Goal: Task Accomplishment & Management: Use online tool/utility

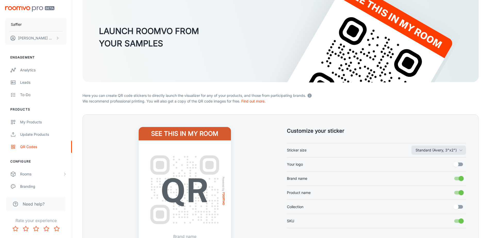
scroll to position [77, 0]
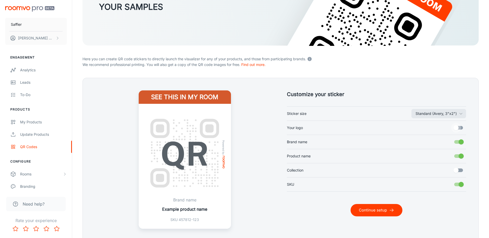
click at [456, 128] on input "Your logo" at bounding box center [455, 128] width 29 height 10
checkbox input "true"
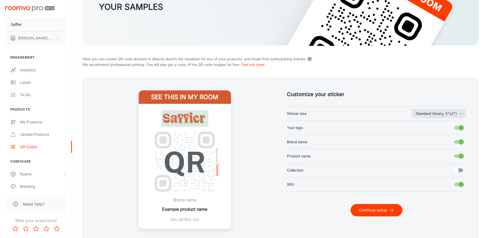
click at [458, 170] on input "Collection" at bounding box center [455, 170] width 29 height 10
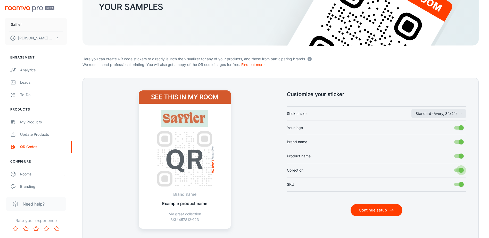
click at [455, 170] on input "Collection" at bounding box center [460, 170] width 29 height 10
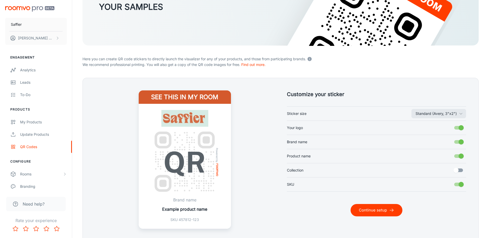
click at [456, 170] on input "Collection" at bounding box center [455, 170] width 29 height 10
checkbox input "true"
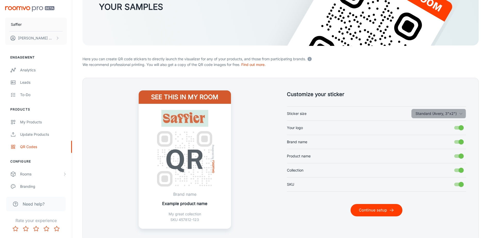
click at [427, 114] on button "Standard (Avery, 3"x2")" at bounding box center [438, 113] width 55 height 9
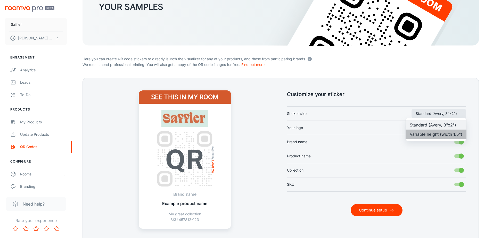
click at [423, 134] on li "Variable height (width 1.5")" at bounding box center [435, 134] width 61 height 9
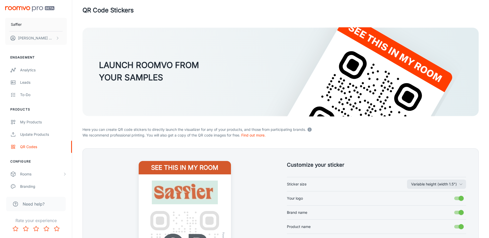
scroll to position [0, 0]
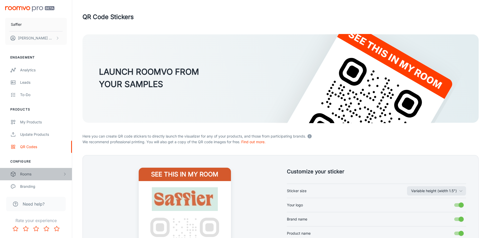
click at [27, 174] on div "Rooms" at bounding box center [41, 174] width 43 height 6
click at [25, 187] on div "My Rooms" at bounding box center [43, 187] width 47 height 6
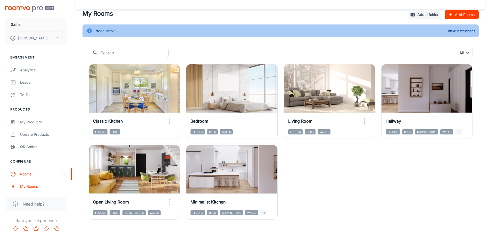
scroll to position [18, 0]
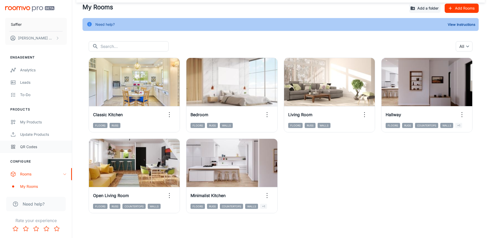
click at [23, 146] on div "QR Codes" at bounding box center [43, 147] width 47 height 6
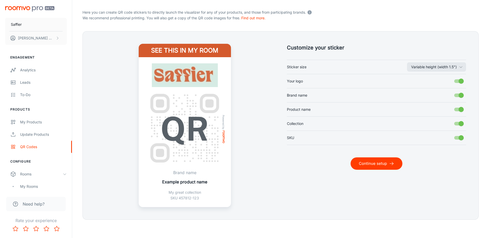
scroll to position [126, 0]
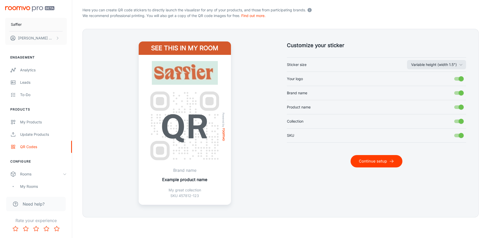
click at [456, 80] on input "Your logo" at bounding box center [460, 79] width 29 height 10
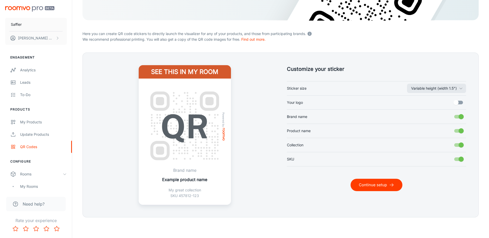
scroll to position [103, 0]
click at [460, 103] on input "Your logo" at bounding box center [455, 103] width 29 height 10
checkbox input "true"
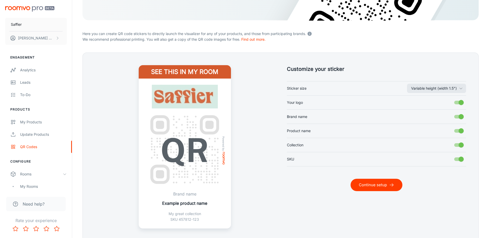
scroll to position [126, 0]
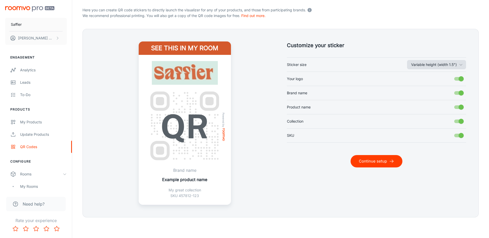
click at [423, 65] on button "Variable height (width 1.5")" at bounding box center [436, 64] width 59 height 9
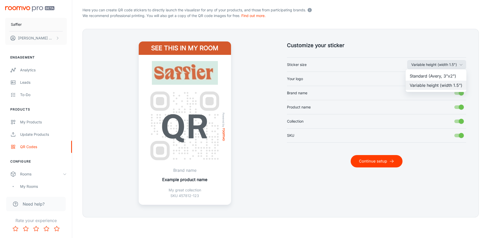
click at [414, 66] on div at bounding box center [246, 119] width 493 height 238
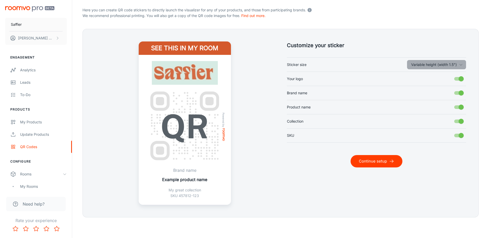
click at [415, 66] on button "Variable height (width 1.5")" at bounding box center [436, 64] width 59 height 9
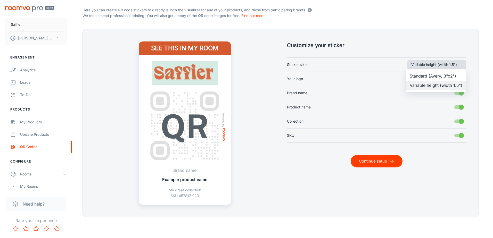
click at [415, 66] on div at bounding box center [246, 119] width 493 height 238
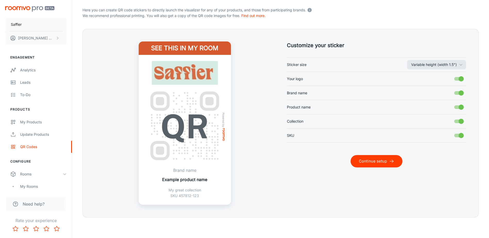
click at [459, 92] on input "Brand name" at bounding box center [460, 93] width 29 height 10
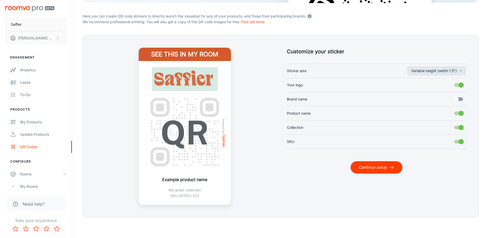
scroll to position [120, 0]
click at [458, 100] on input "Brand name" at bounding box center [455, 99] width 29 height 10
checkbox input "true"
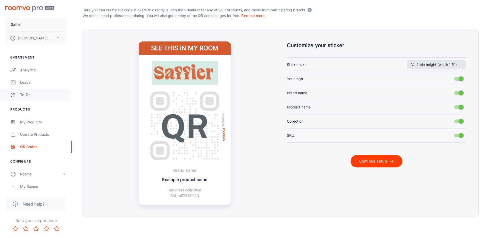
click at [18, 96] on link "To-do" at bounding box center [36, 95] width 72 height 12
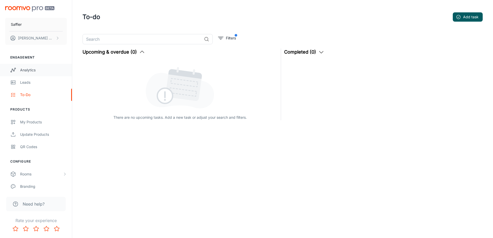
click at [26, 71] on div "Analytics" at bounding box center [43, 70] width 47 height 6
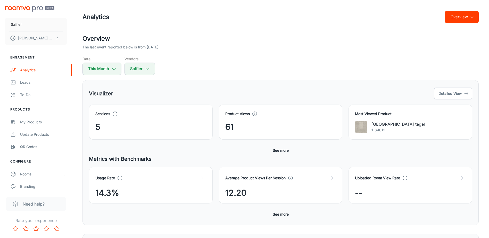
click at [99, 95] on h5 "Visualizer" at bounding box center [101, 94] width 24 height 8
drag, startPoint x: 90, startPoint y: 93, endPoint x: 132, endPoint y: 94, distance: 41.2
click at [132, 94] on div "Visualizer Detailed View" at bounding box center [280, 94] width 383 height 14
click at [305, 98] on div "Visualizer Detailed View" at bounding box center [280, 94] width 383 height 14
click at [388, 125] on p "[GEOGRAPHIC_DATA] tegel" at bounding box center [397, 124] width 53 height 6
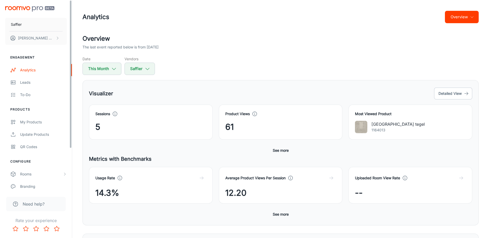
drag, startPoint x: 71, startPoint y: 74, endPoint x: 70, endPoint y: 59, distance: 14.5
click at [70, 59] on div "[PERSON_NAME] Engagement Analytics Leads To-do Products My Products Update Prod…" at bounding box center [36, 95] width 72 height 191
